Goal: Task Accomplishment & Management: Complete application form

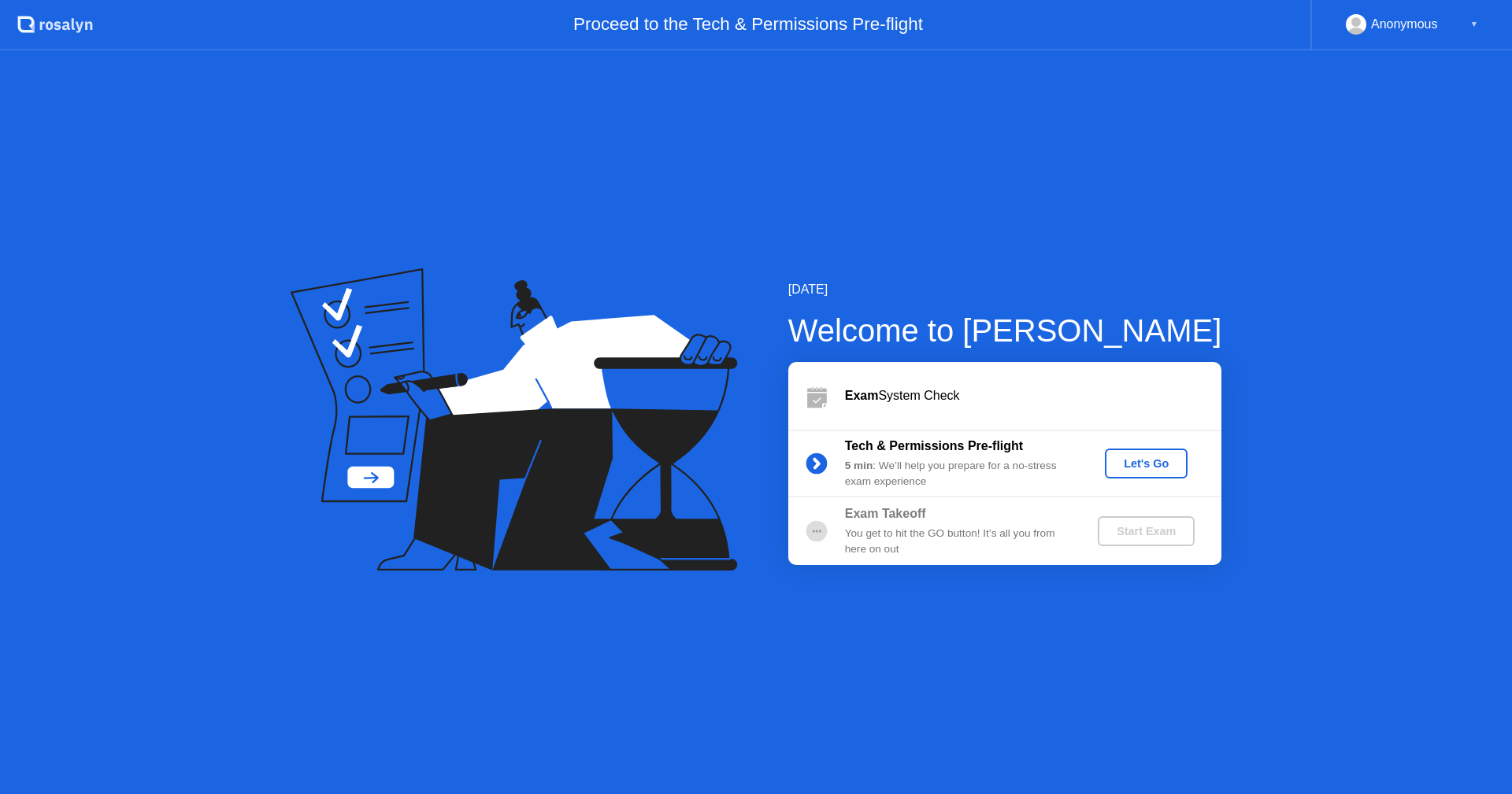
click at [1151, 467] on div "Let's Go" at bounding box center [1146, 463] width 70 height 12
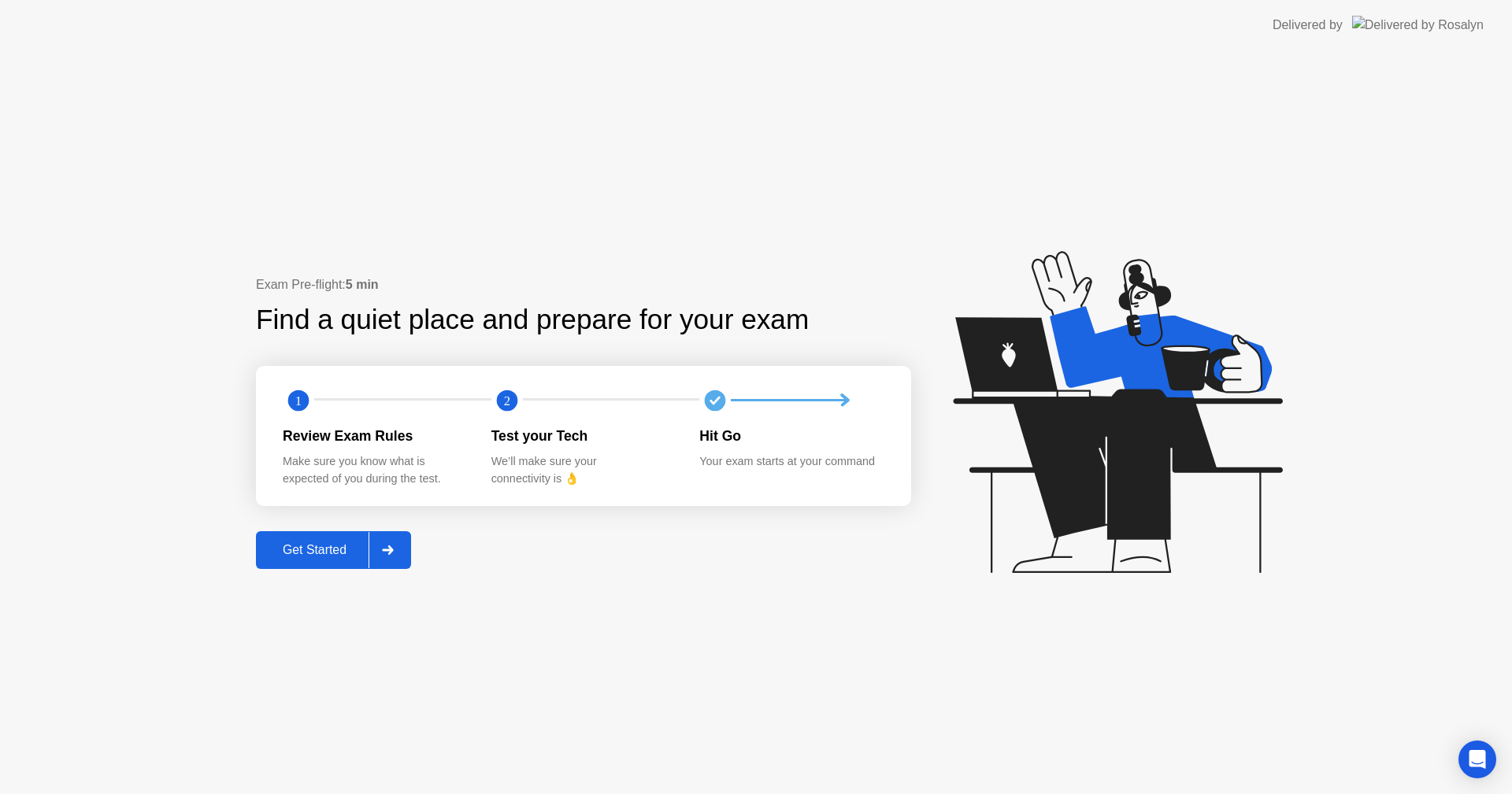
click at [300, 551] on div "Get Started" at bounding box center [314, 550] width 108 height 14
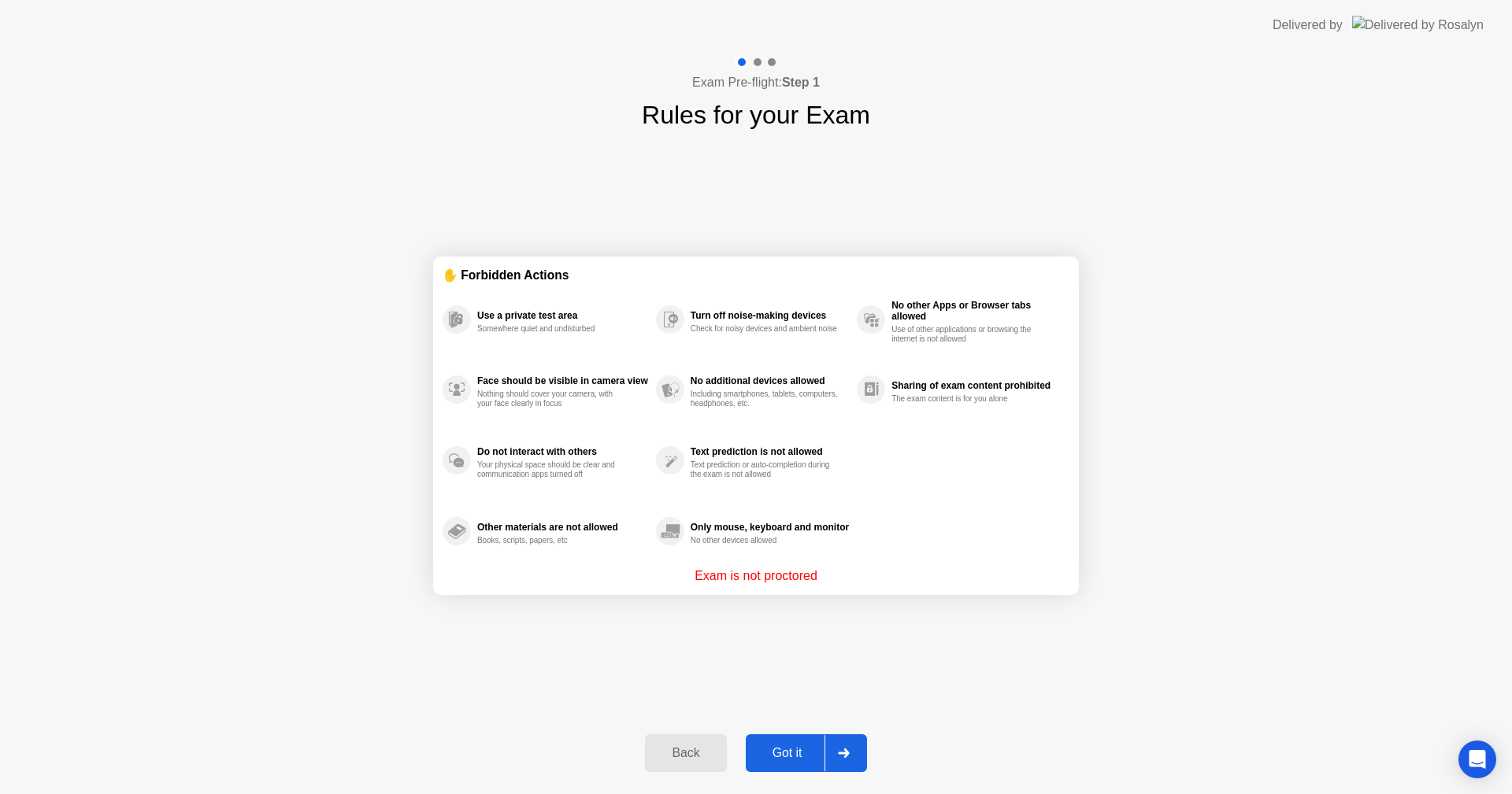
click at [781, 748] on div "Got it" at bounding box center [787, 753] width 74 height 14
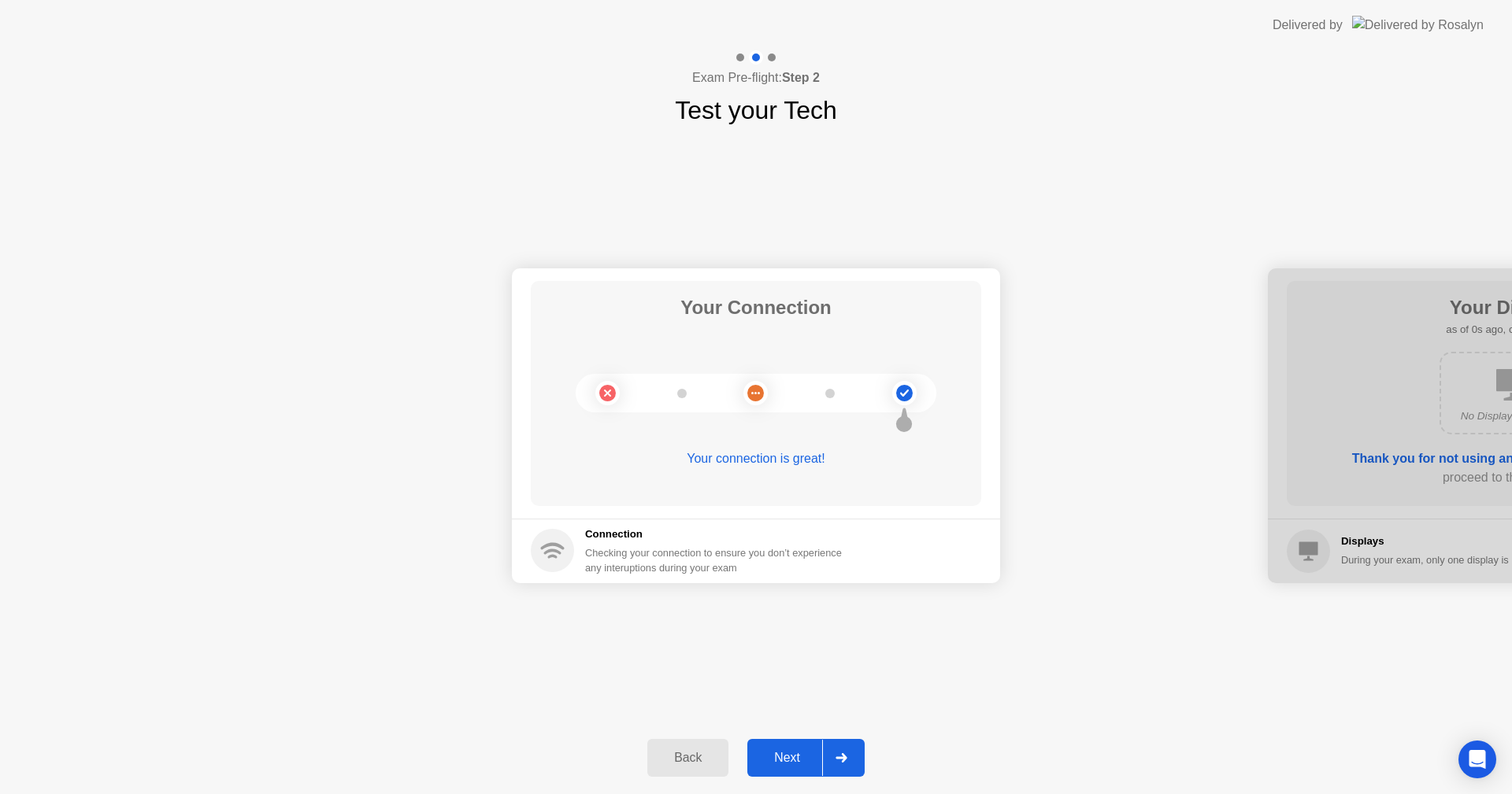
click at [789, 747] on button "Next" at bounding box center [806, 758] width 118 height 38
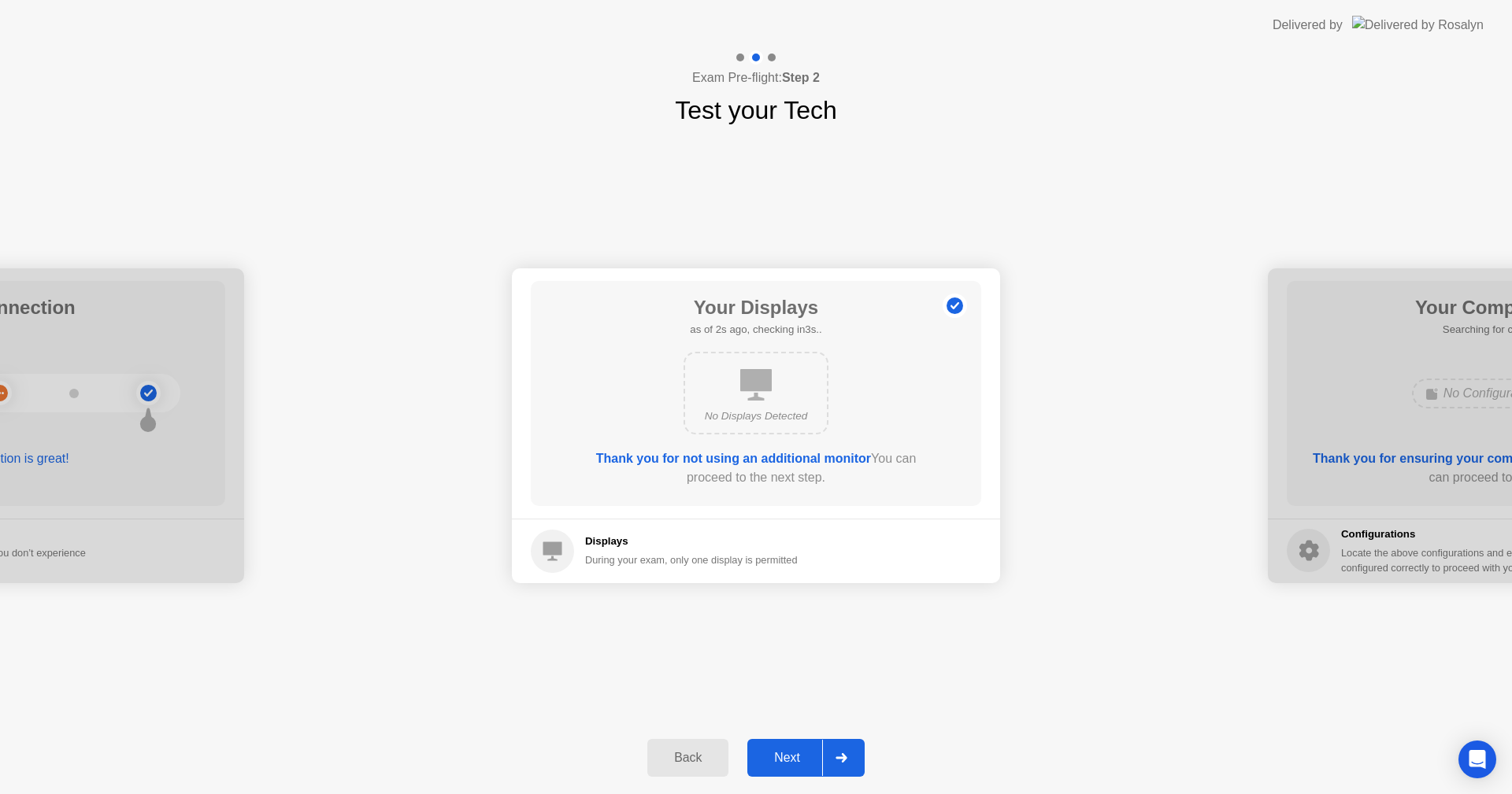
click at [789, 747] on button "Next" at bounding box center [806, 758] width 118 height 38
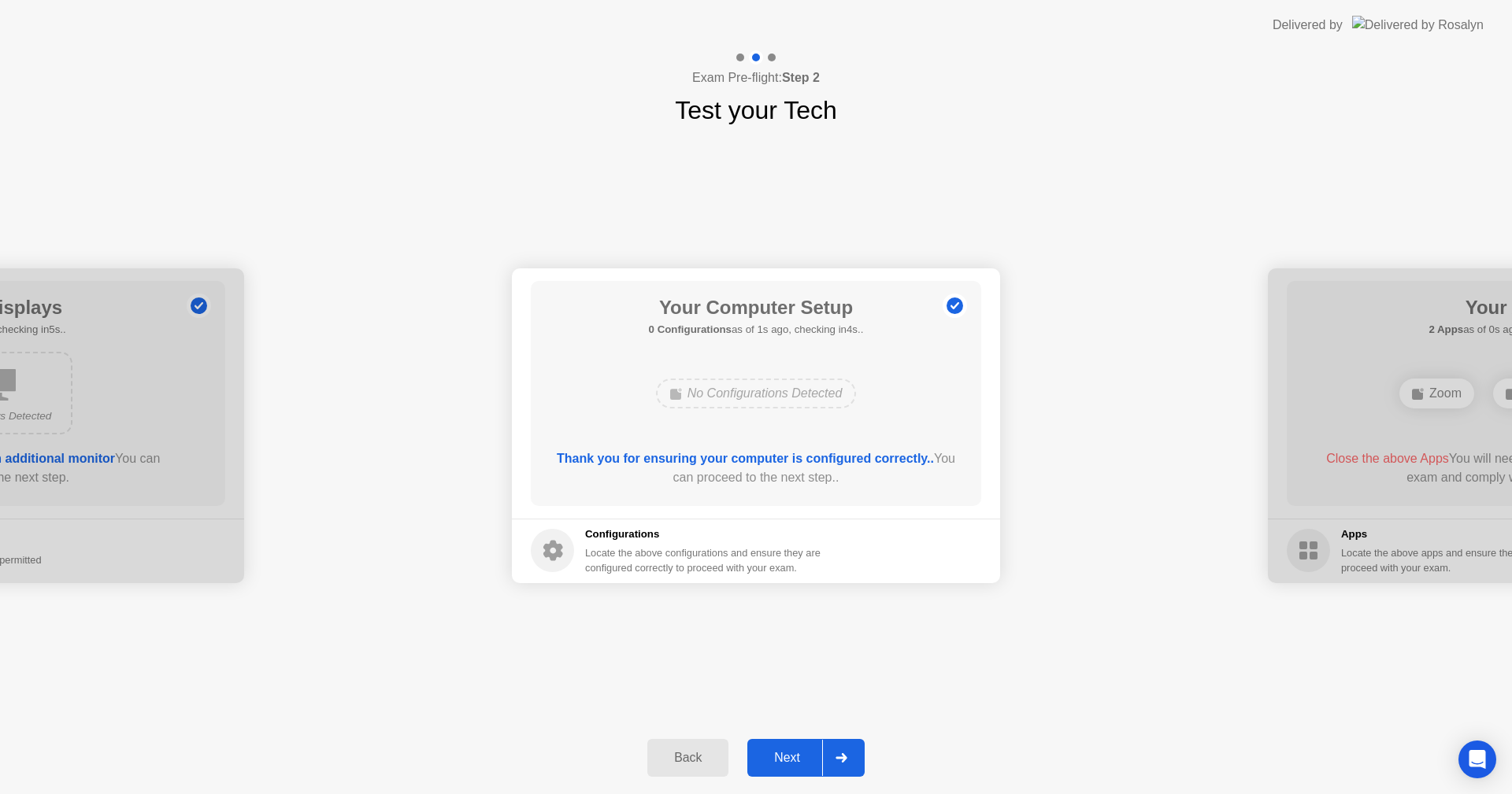
click at [789, 747] on button "Next" at bounding box center [806, 758] width 118 height 38
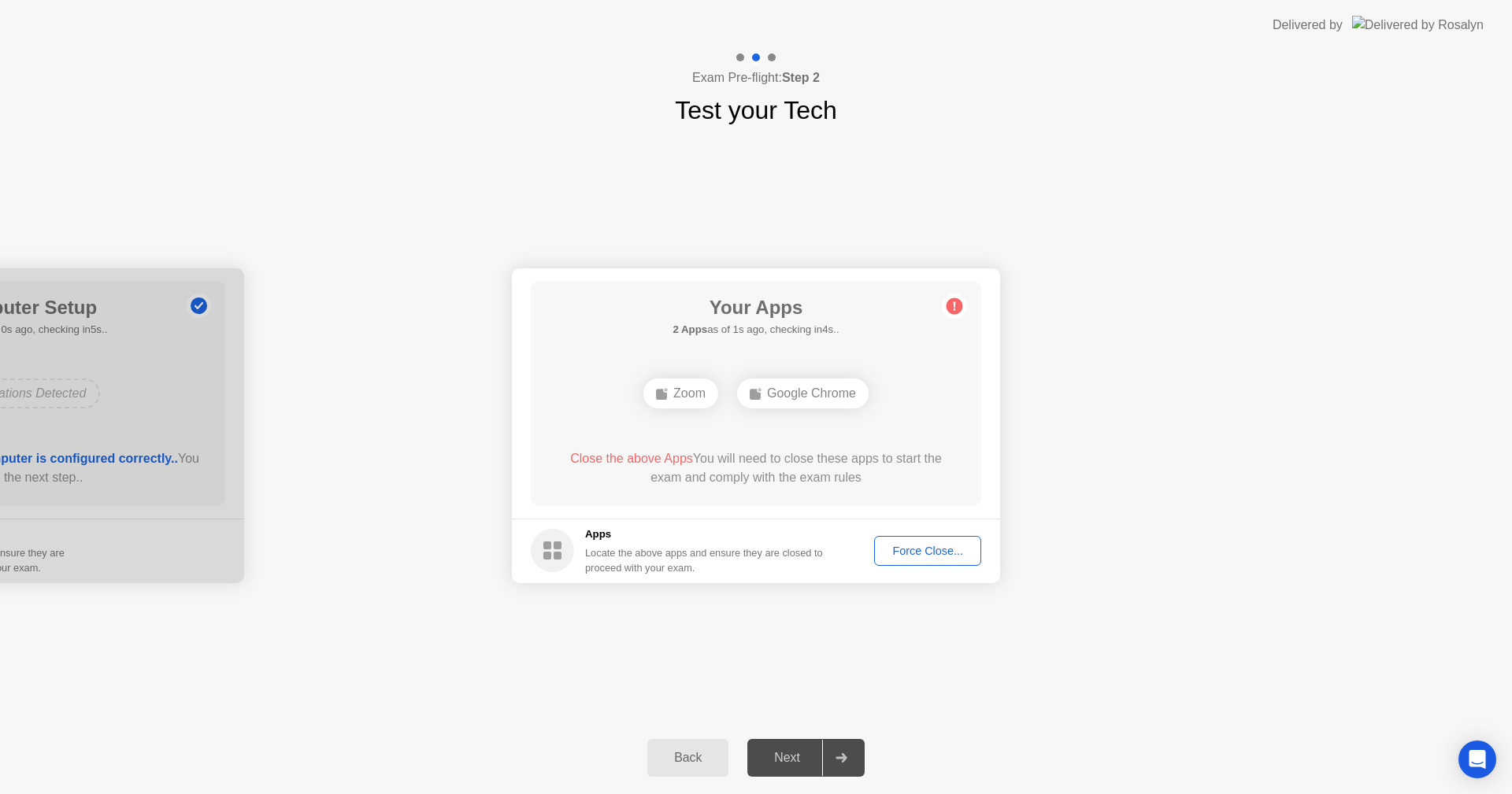
click at [942, 555] on div "Force Close..." at bounding box center [927, 551] width 96 height 12
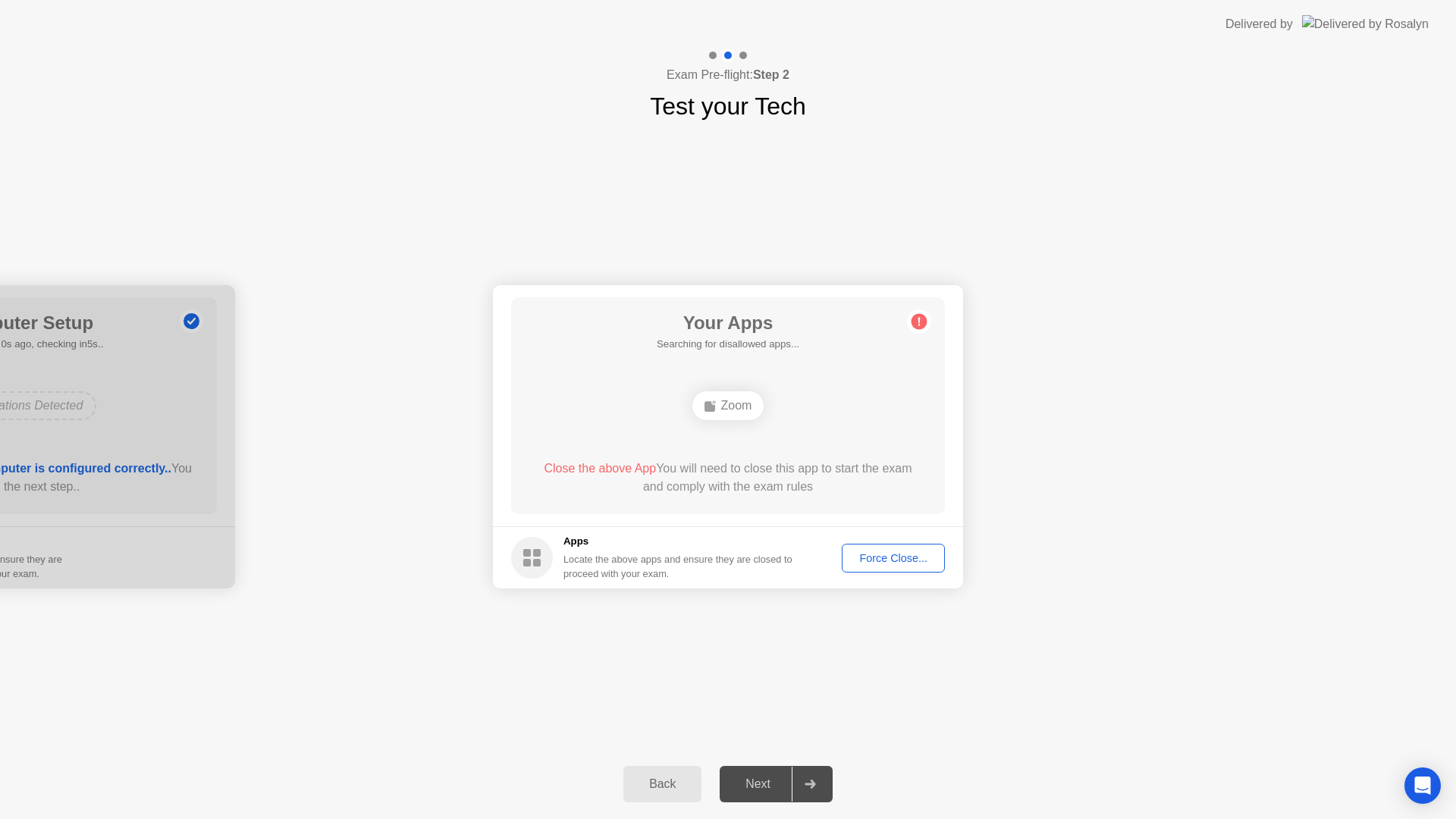
click at [894, 552] on footer "Apps Locate the above apps and ensure they are closed to proceed with your exam…" at bounding box center [728, 557] width 470 height 62
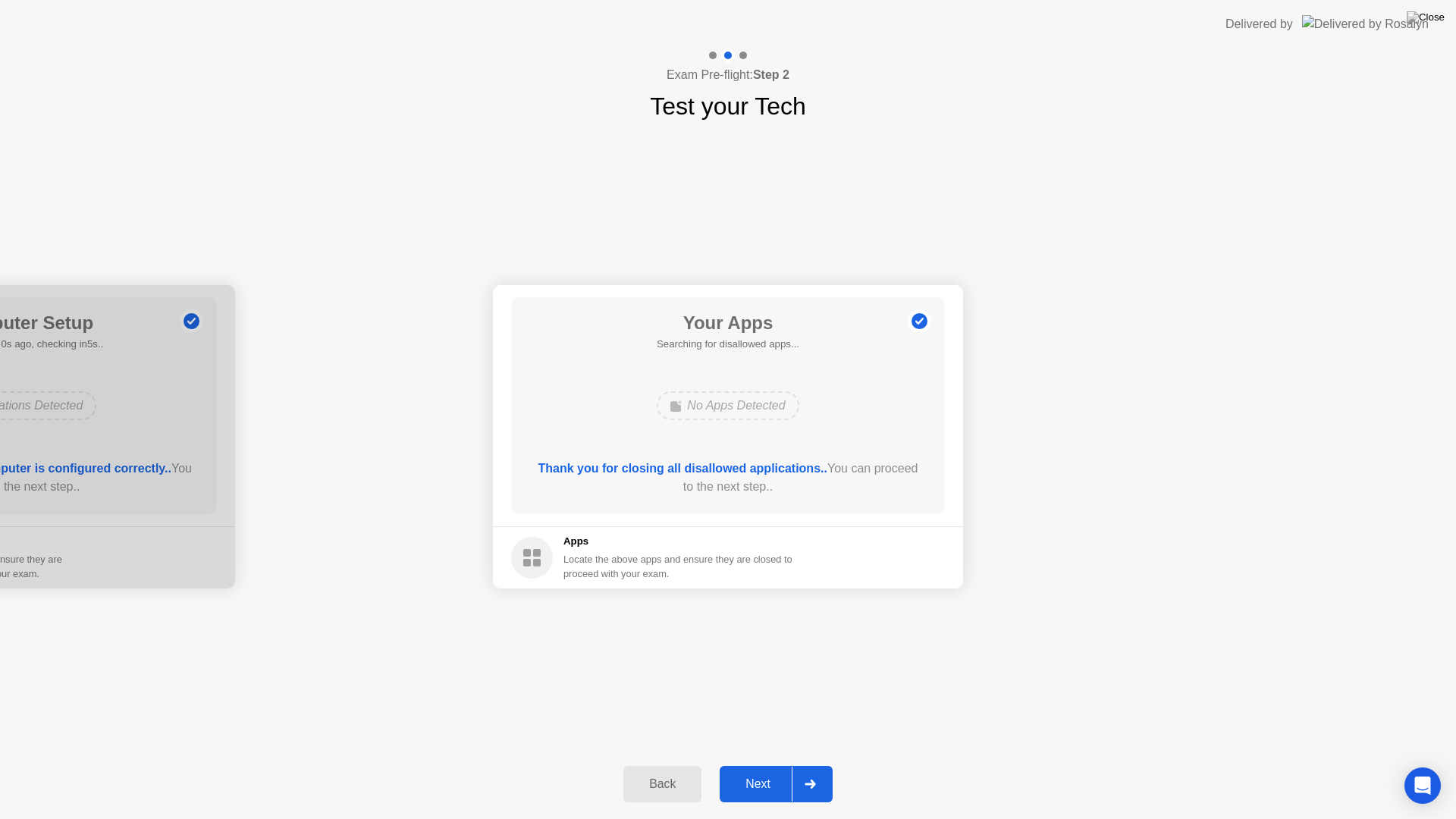
click at [764, 765] on div "Next" at bounding box center [758, 784] width 68 height 14
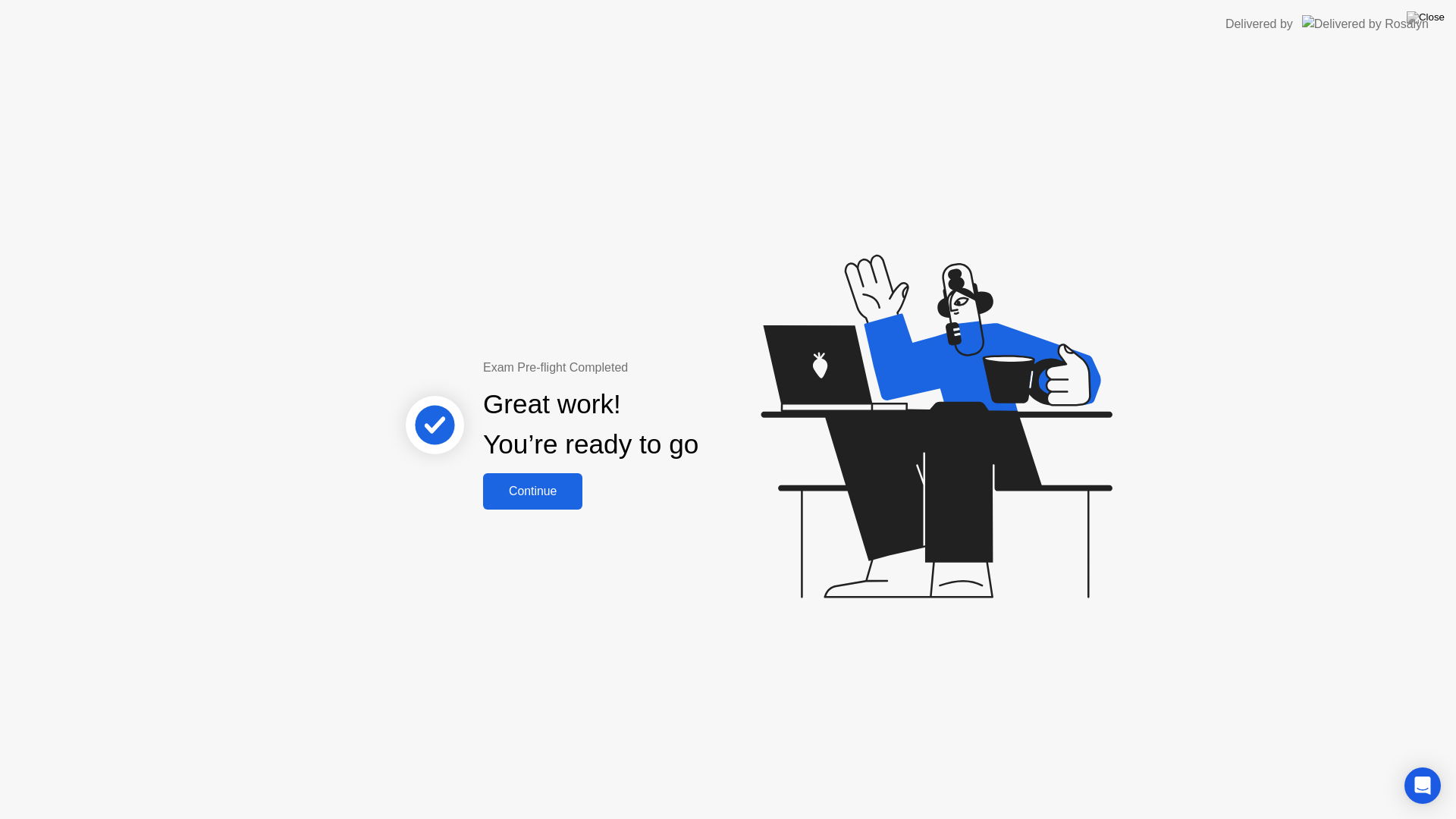
click at [562, 494] on div "Continue" at bounding box center [532, 491] width 91 height 14
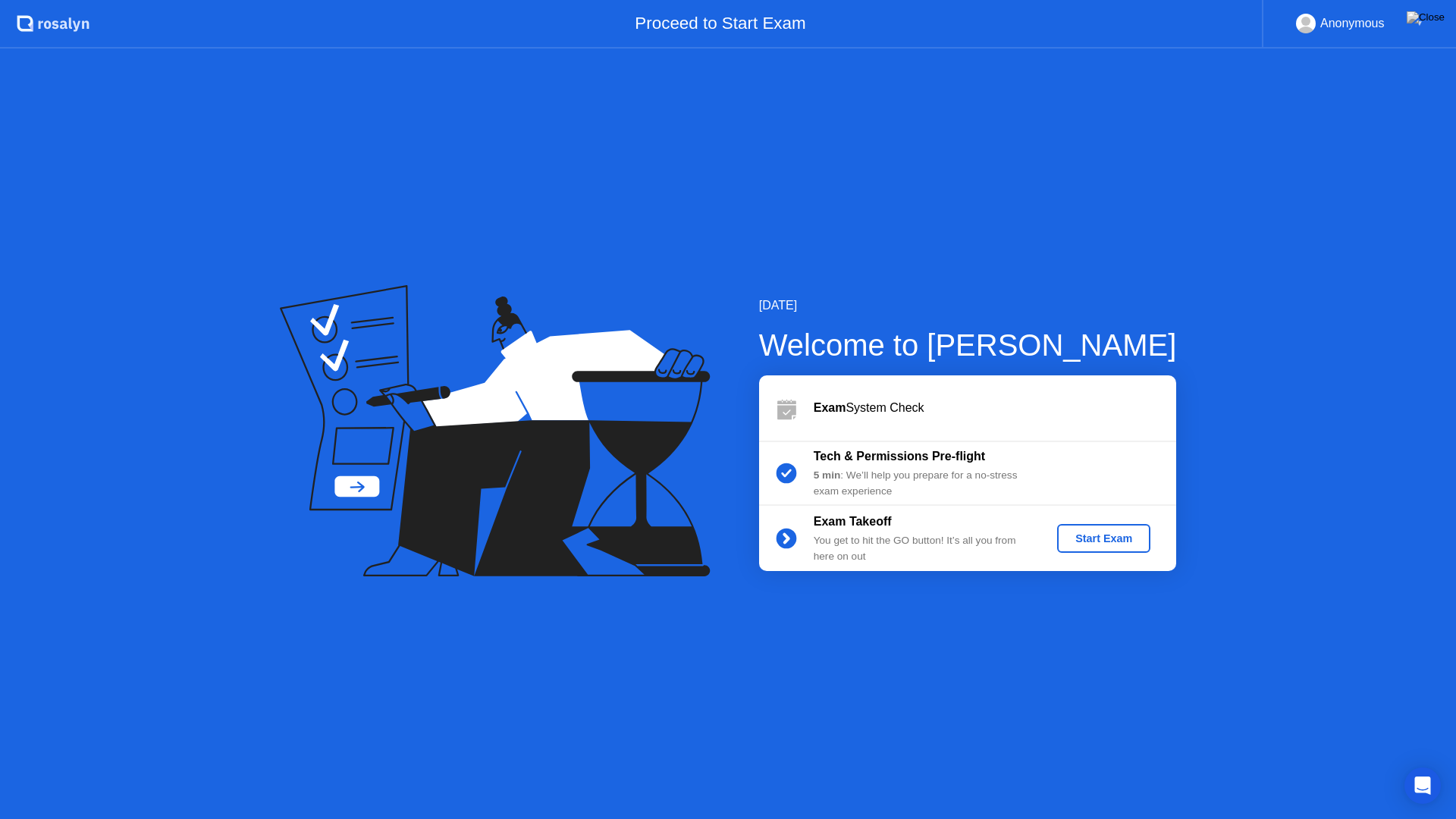
click at [1088, 537] on div "Start Exam" at bounding box center [1103, 538] width 81 height 12
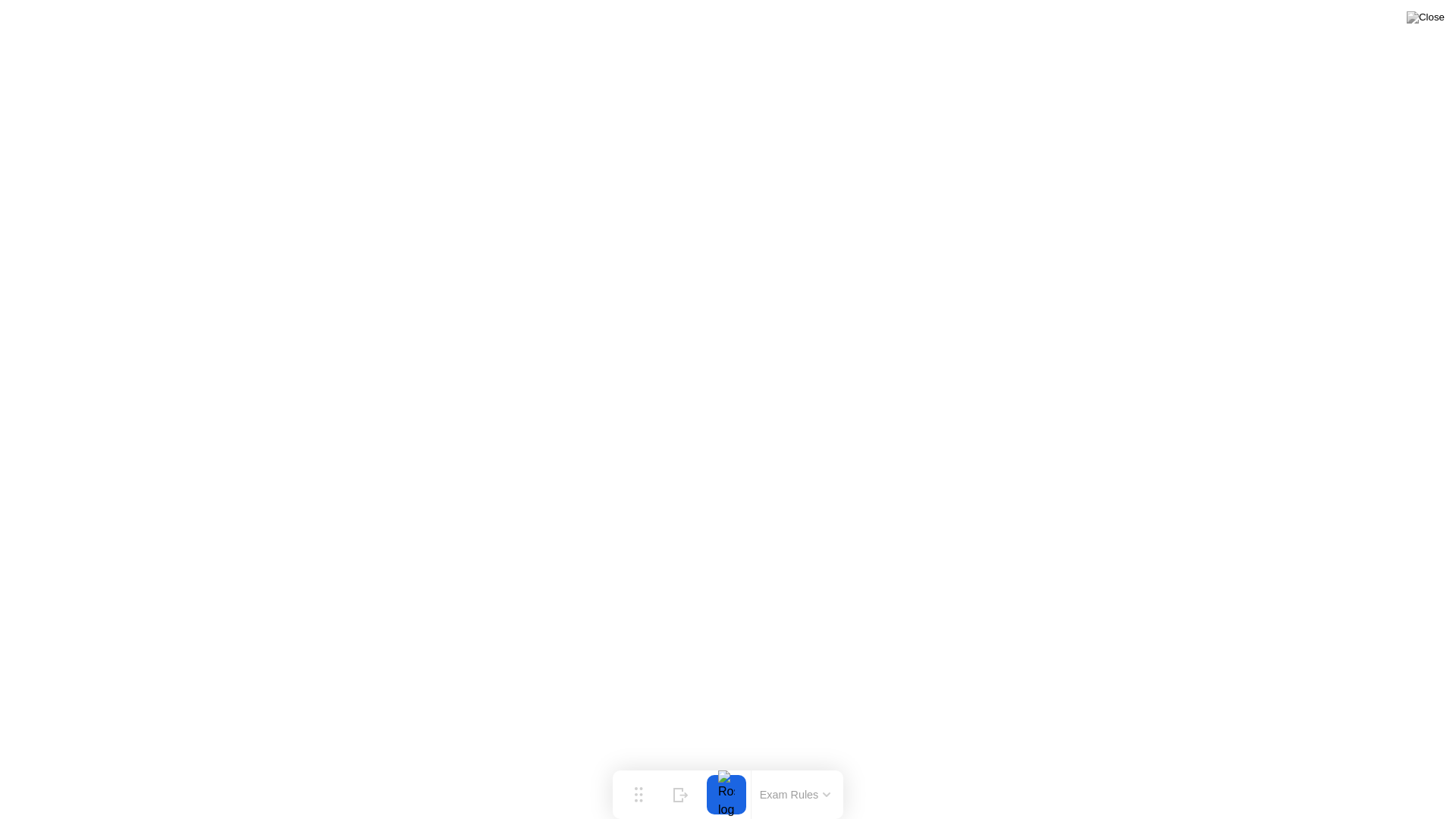
click at [817, 765] on div "Exam Rules" at bounding box center [795, 794] width 88 height 48
click at [822, 765] on button "Exam Rules" at bounding box center [796, 794] width 80 height 14
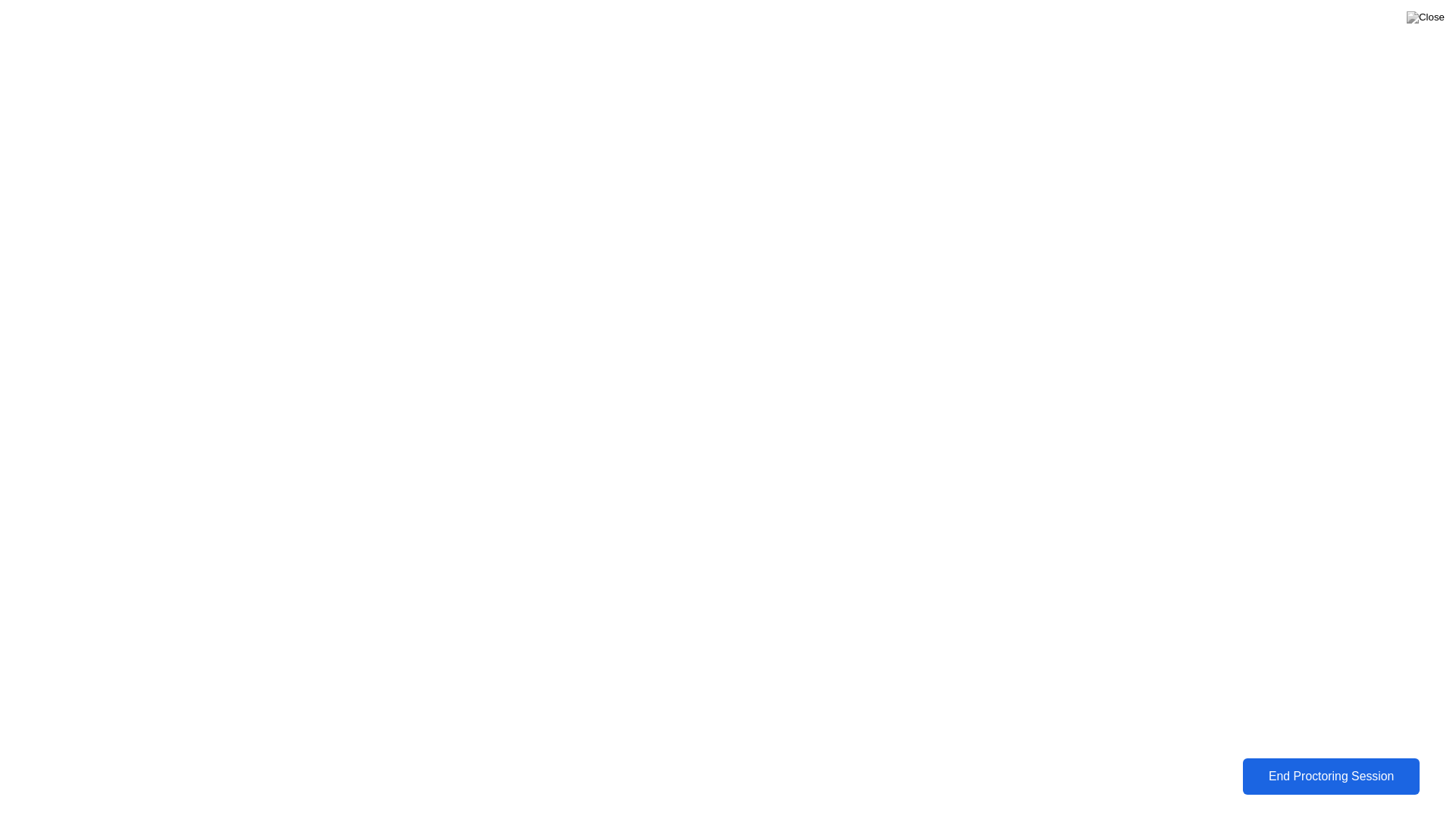
click at [1341, 765] on div "End Proctoring Session" at bounding box center [1331, 776] width 167 height 14
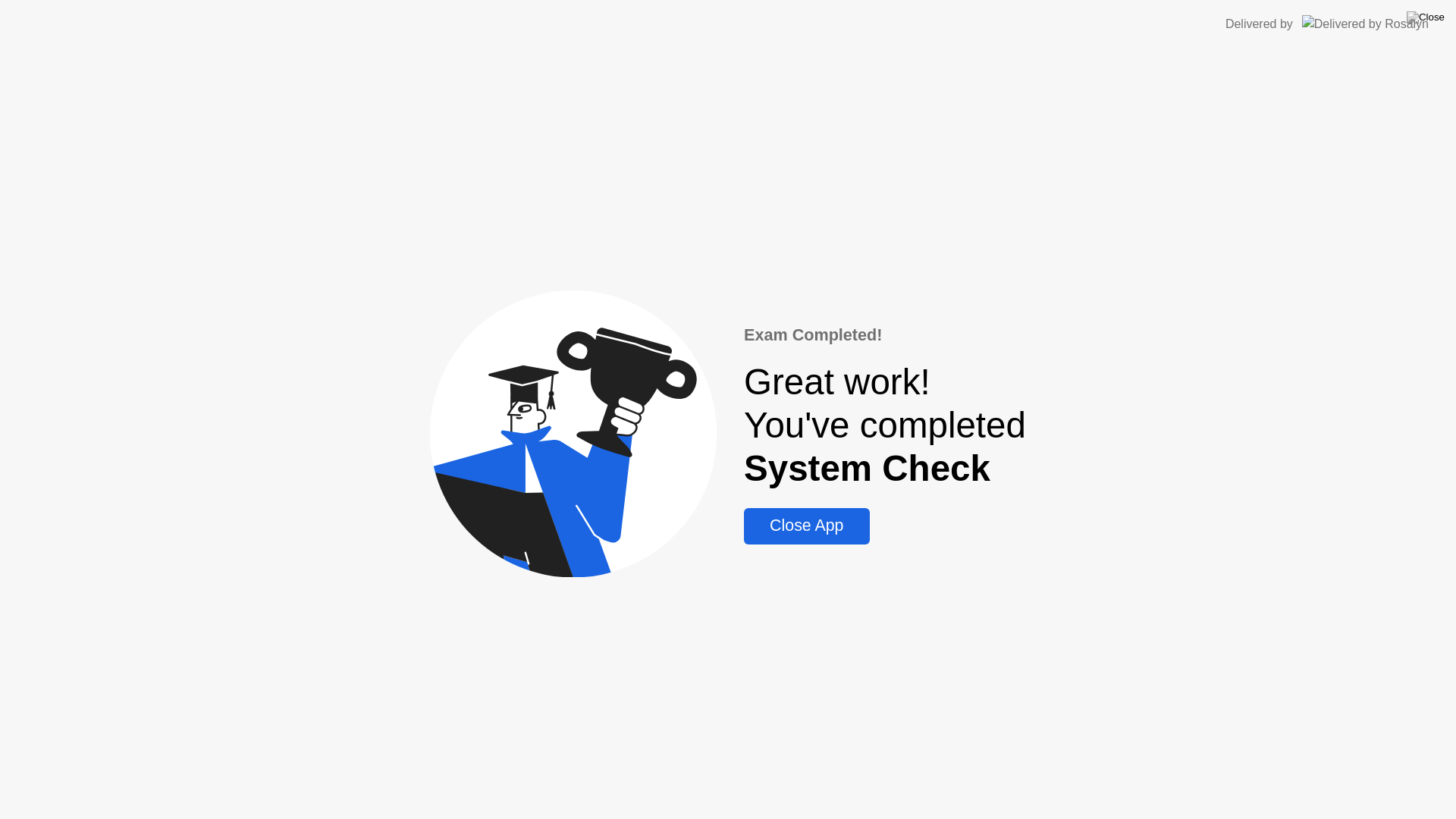
click at [841, 533] on div "Close App" at bounding box center [806, 526] width 116 height 19
